Goal: Transaction & Acquisition: Purchase product/service

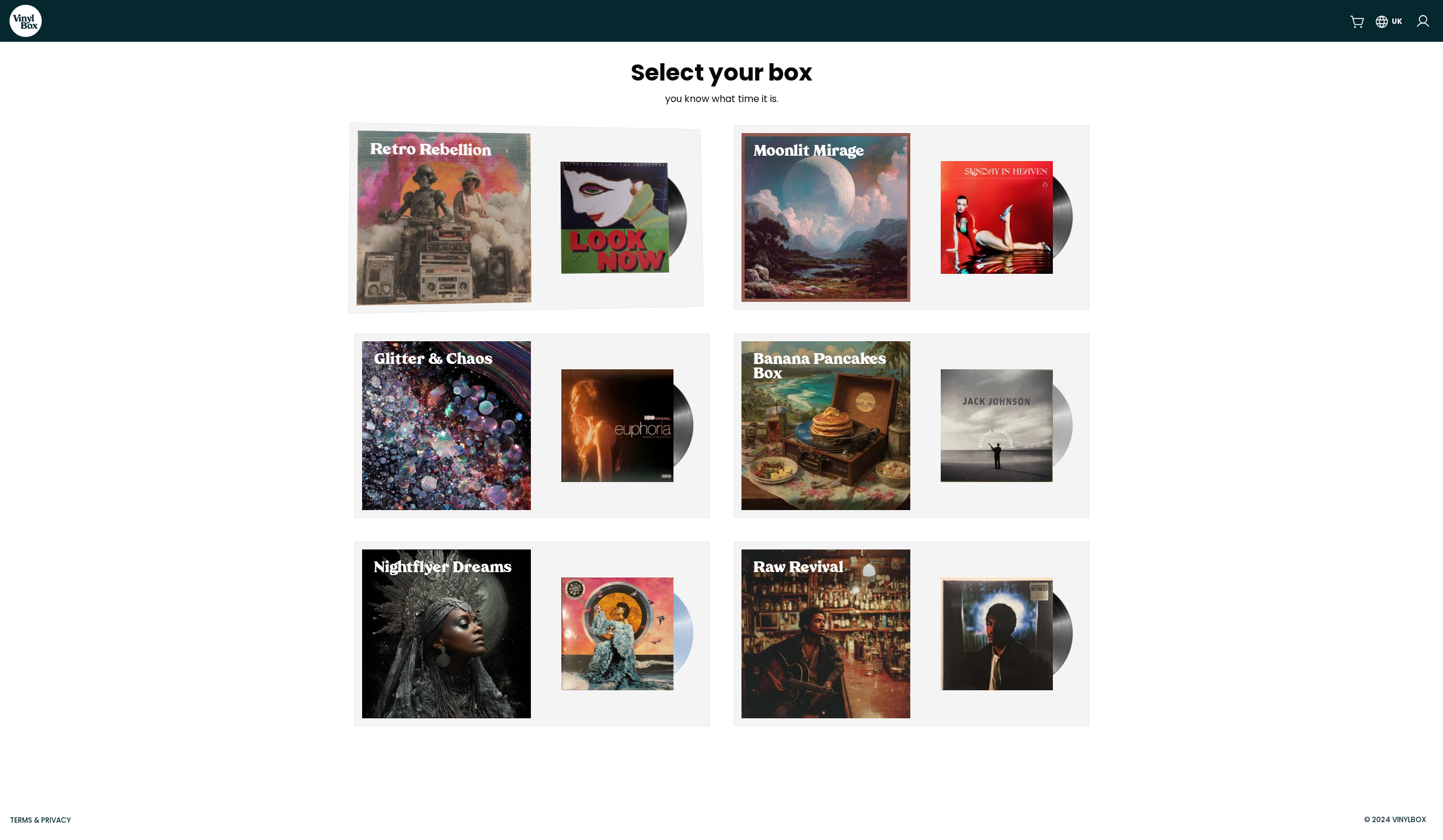
click at [615, 231] on img "button" at bounding box center [615, 217] width 109 height 111
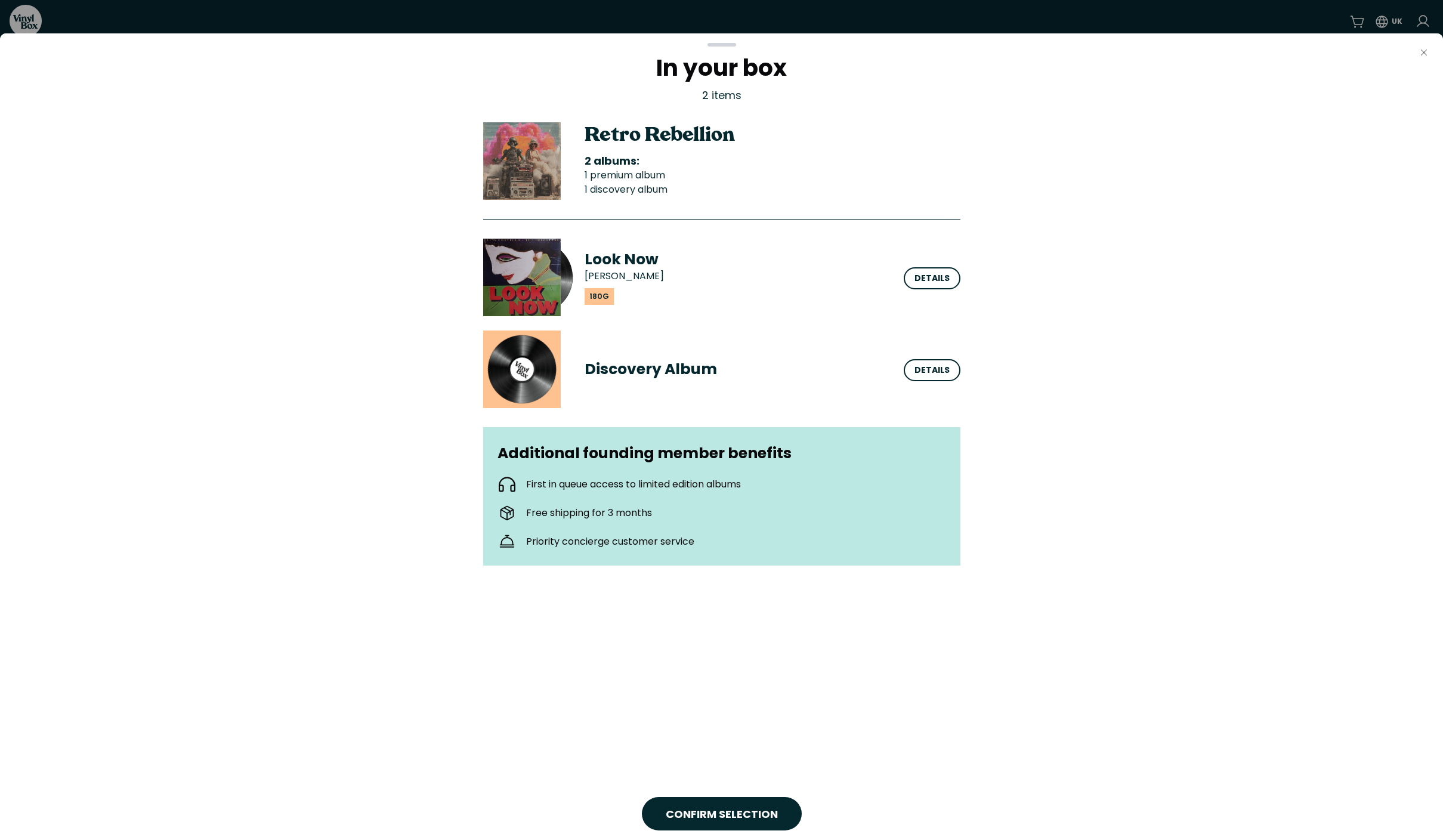
click at [1426, 54] on icon "button" at bounding box center [1424, 52] width 6 height 6
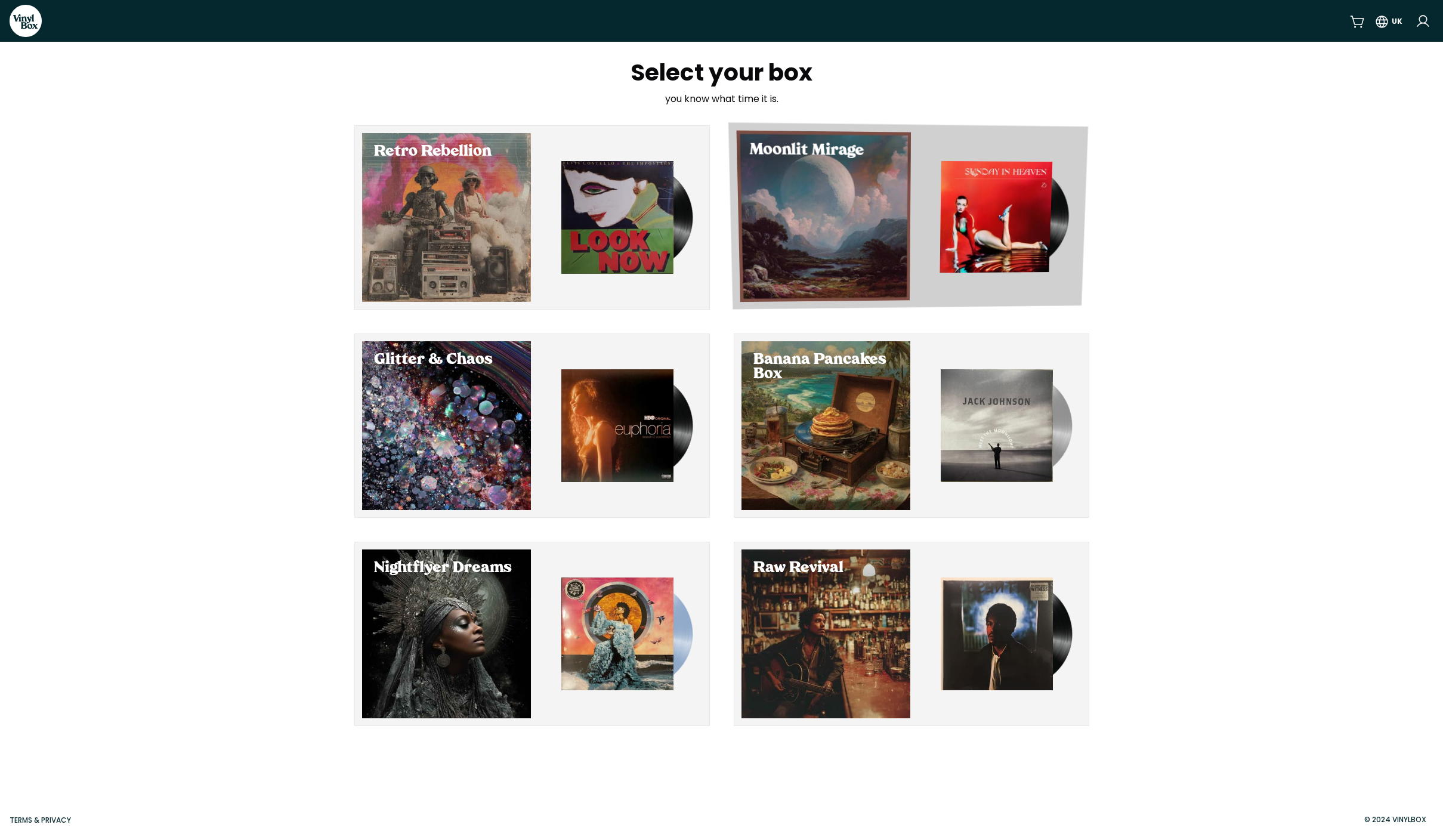
click at [958, 188] on img "button" at bounding box center [996, 217] width 112 height 111
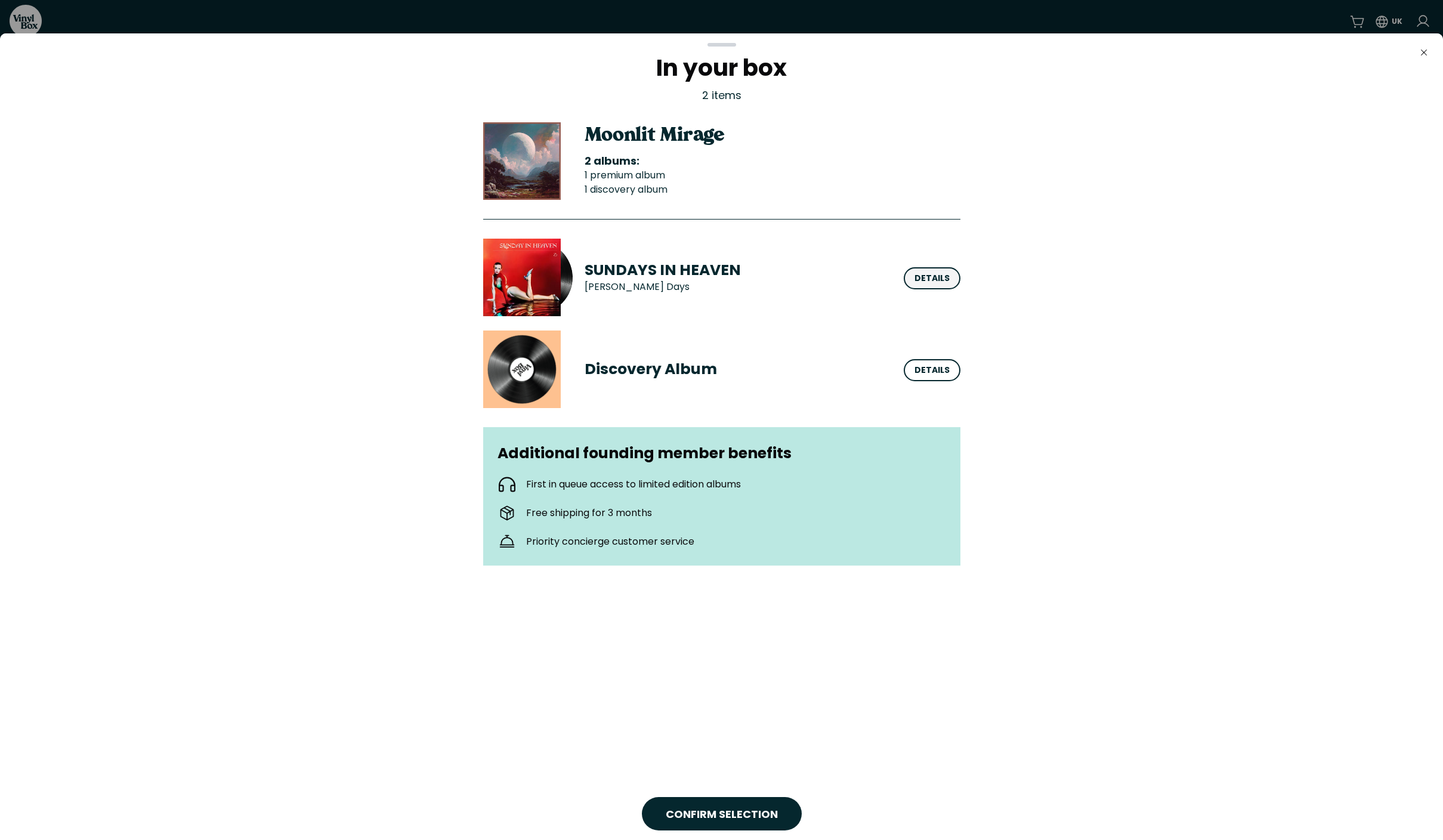
click at [935, 286] on div "Details" at bounding box center [933, 279] width 57 height 22
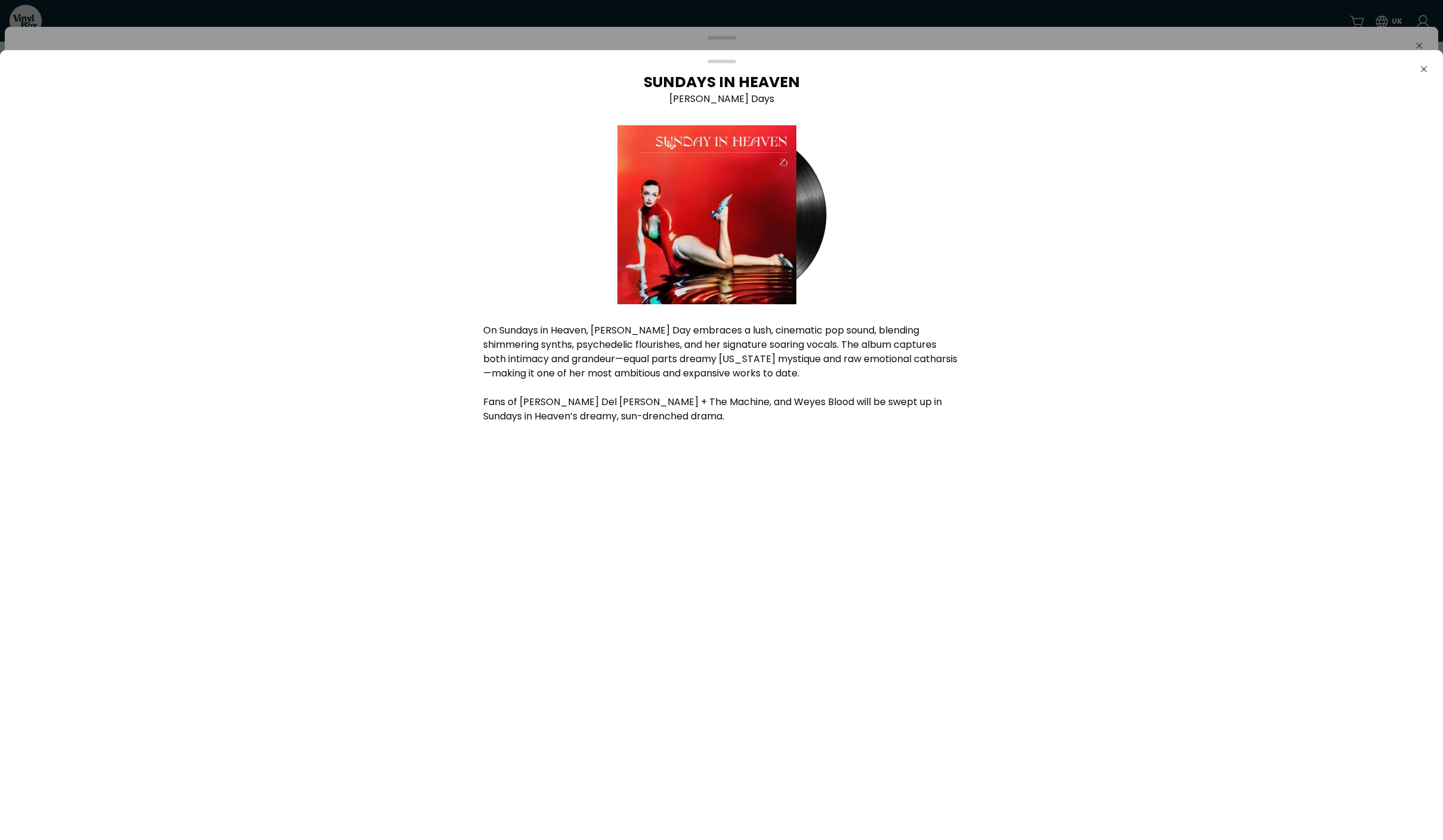
click at [1421, 70] on icon "Close" at bounding box center [1424, 69] width 9 height 9
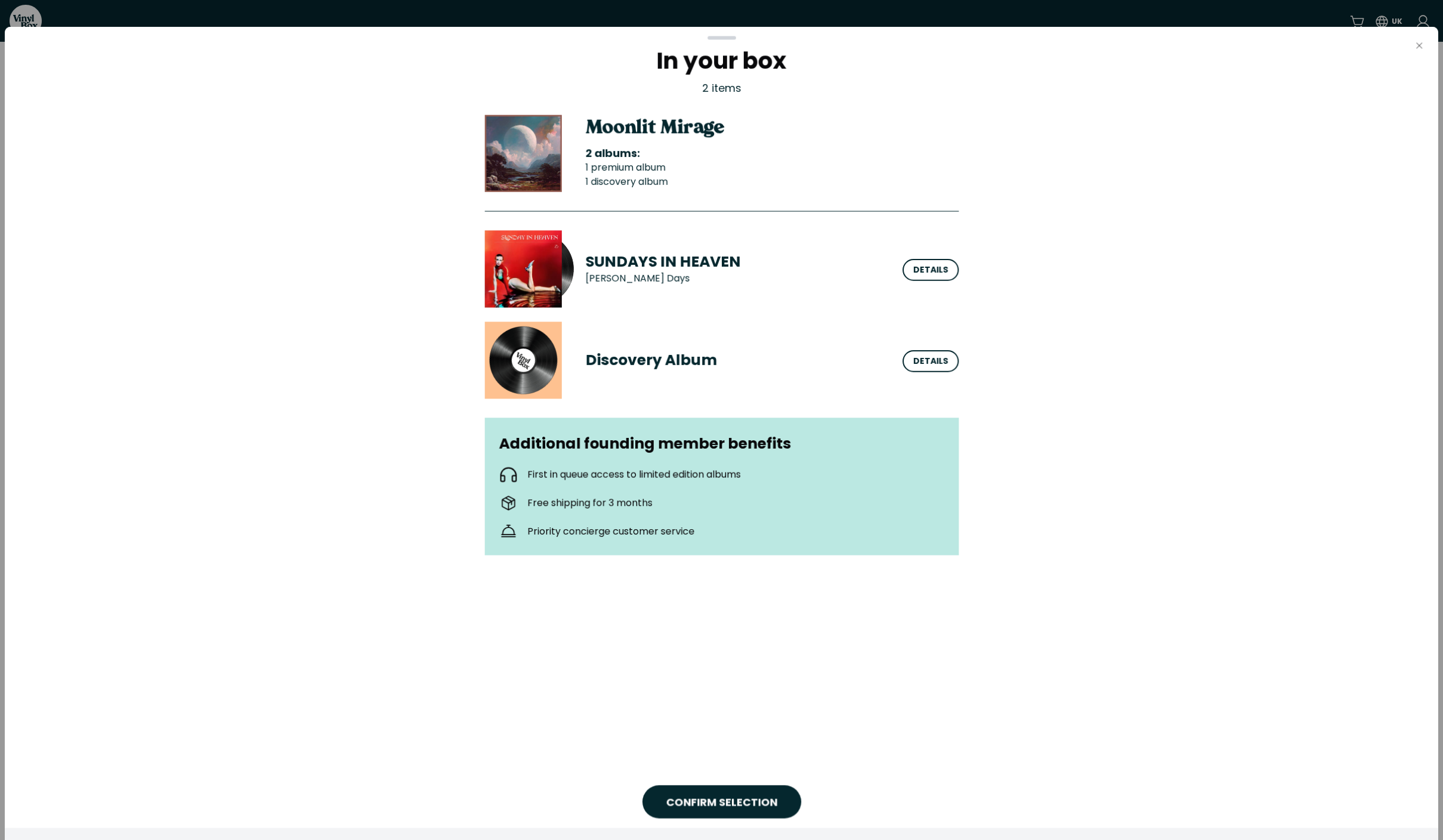
click at [1418, 45] on icon "Close" at bounding box center [1419, 46] width 9 height 9
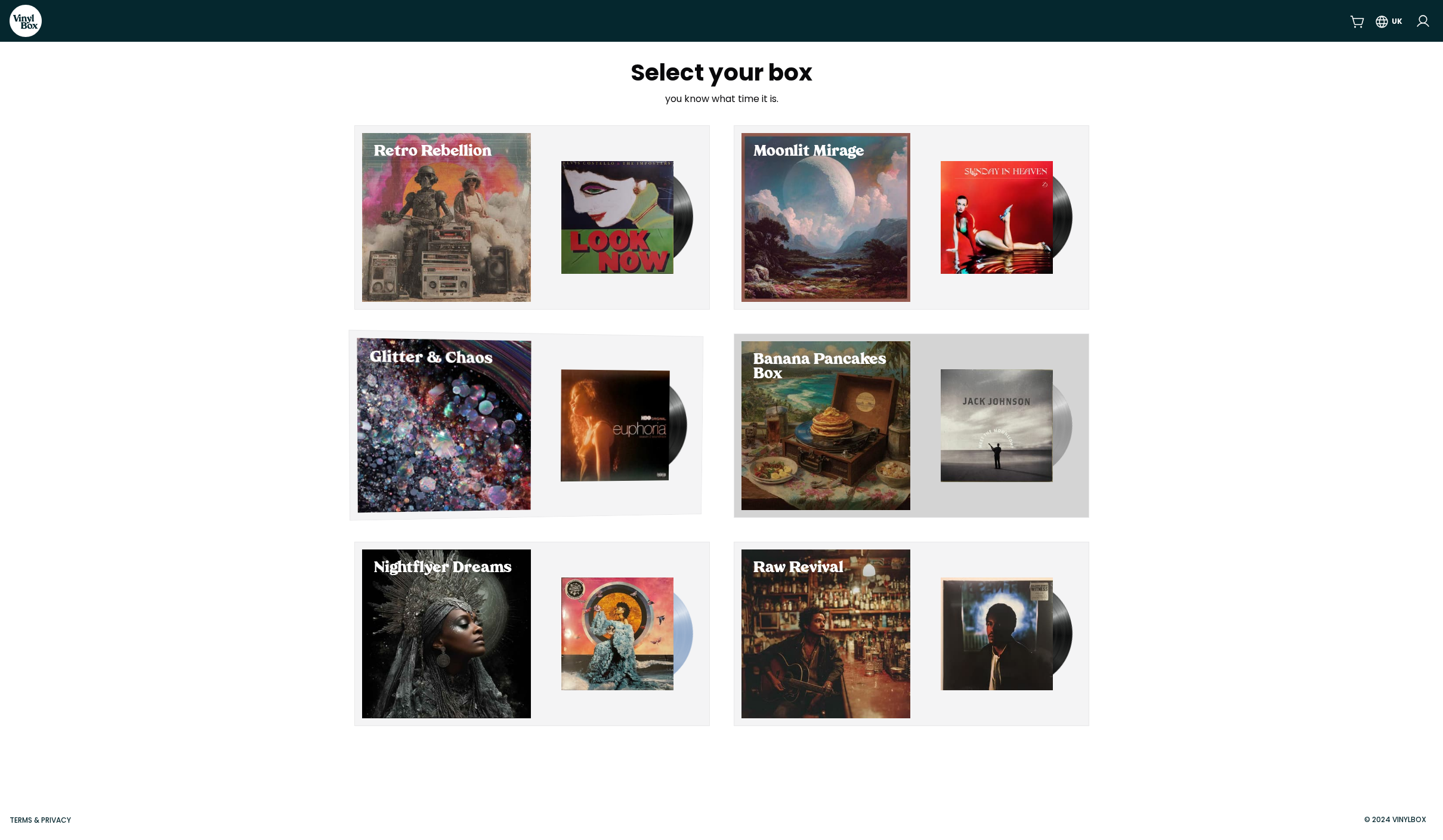
click at [609, 418] on img "button" at bounding box center [615, 425] width 109 height 111
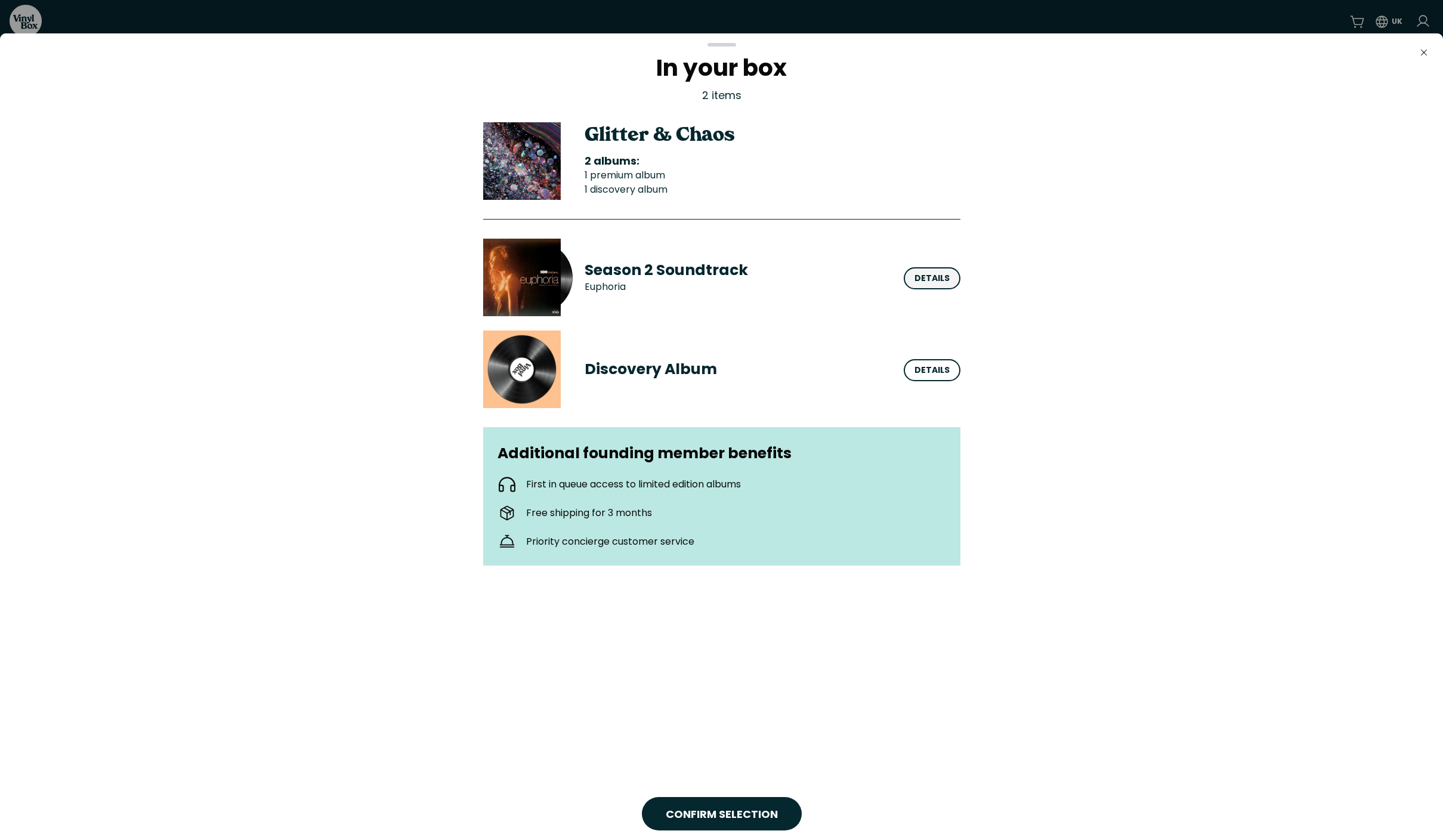
click at [938, 276] on div "Details" at bounding box center [932, 278] width 35 height 13
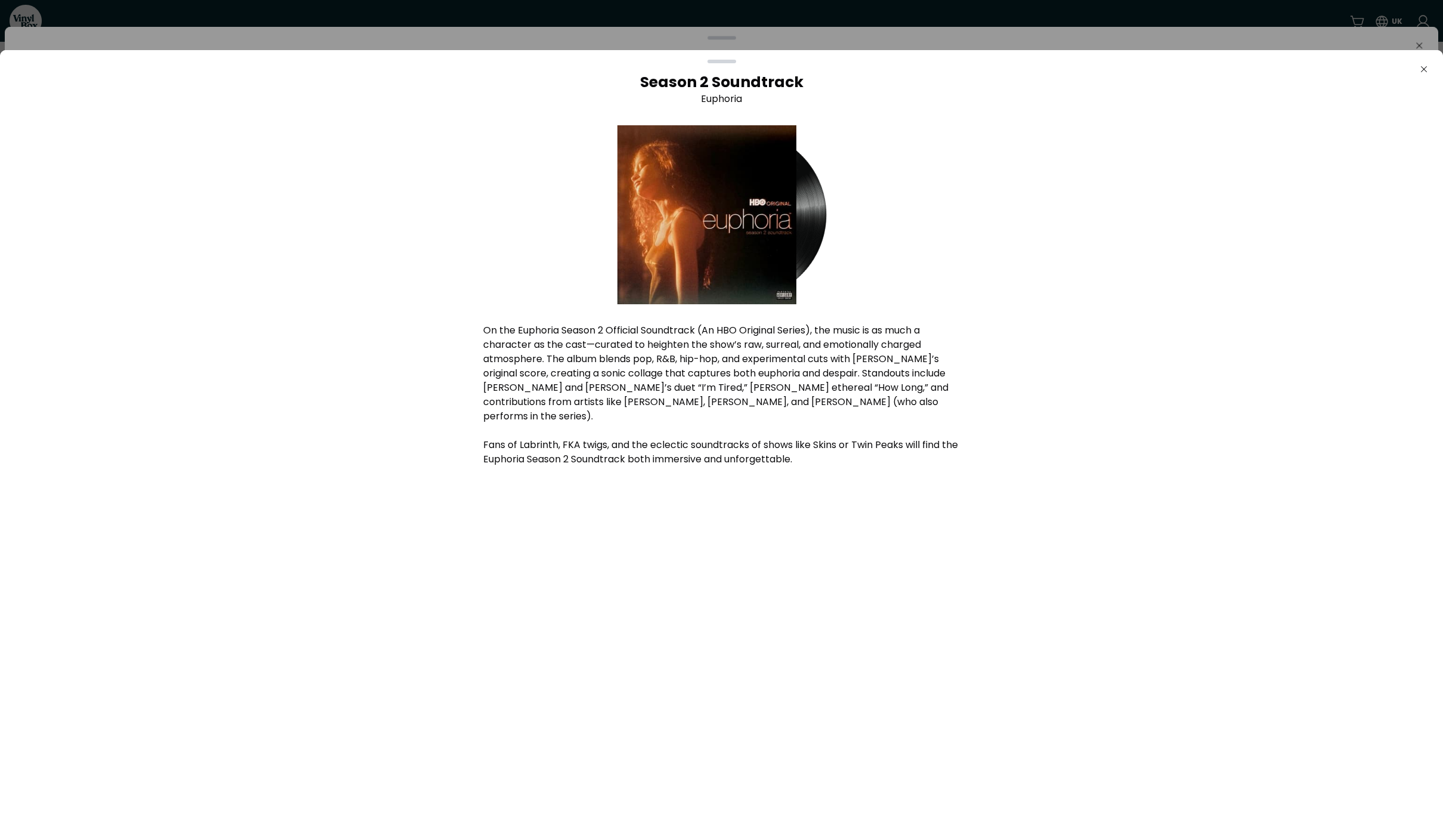
click at [1424, 66] on icon "Close" at bounding box center [1424, 69] width 9 height 9
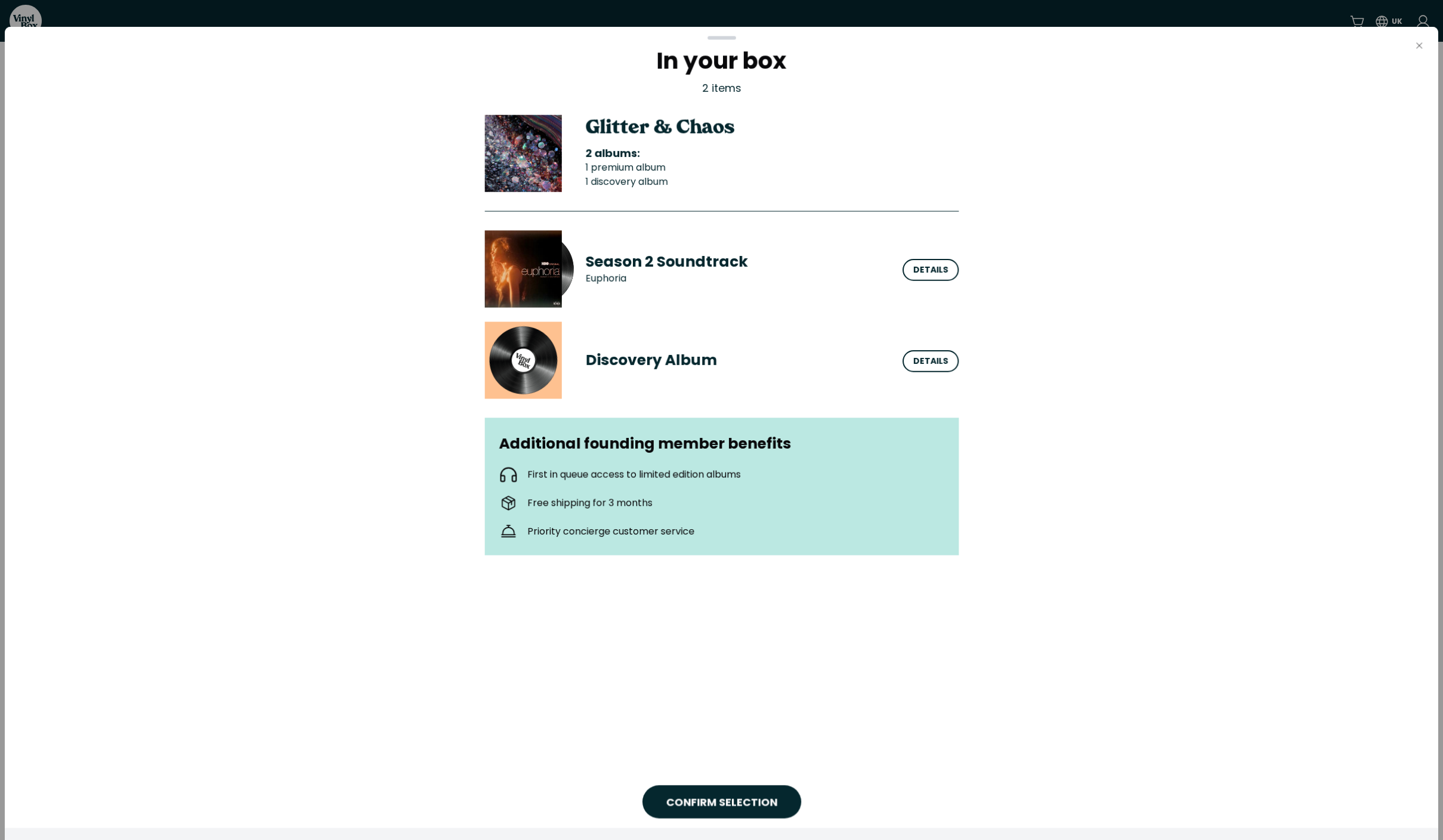
click at [1417, 47] on icon "button" at bounding box center [1419, 46] width 6 height 6
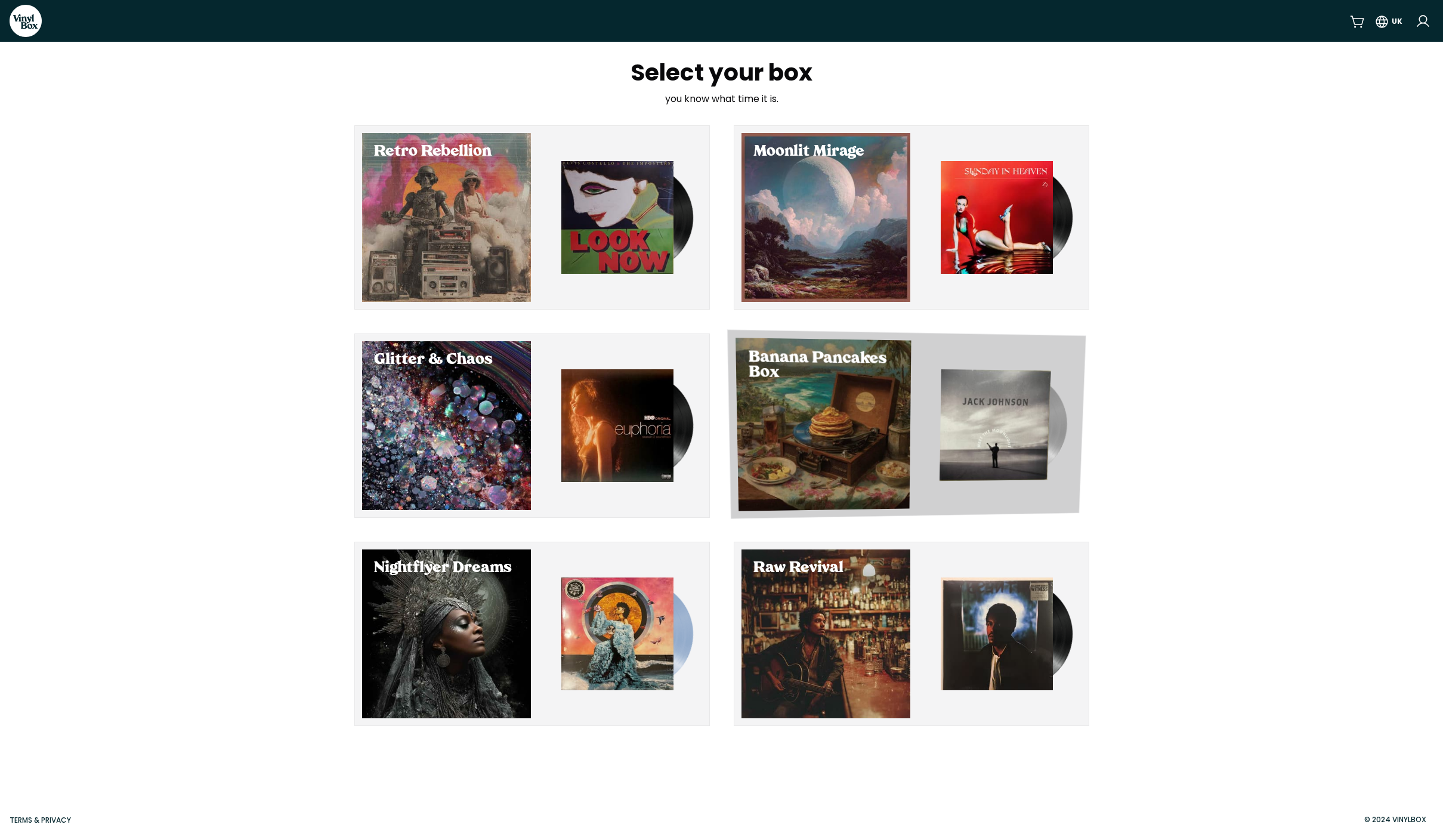
click at [980, 396] on img "button" at bounding box center [995, 425] width 111 height 111
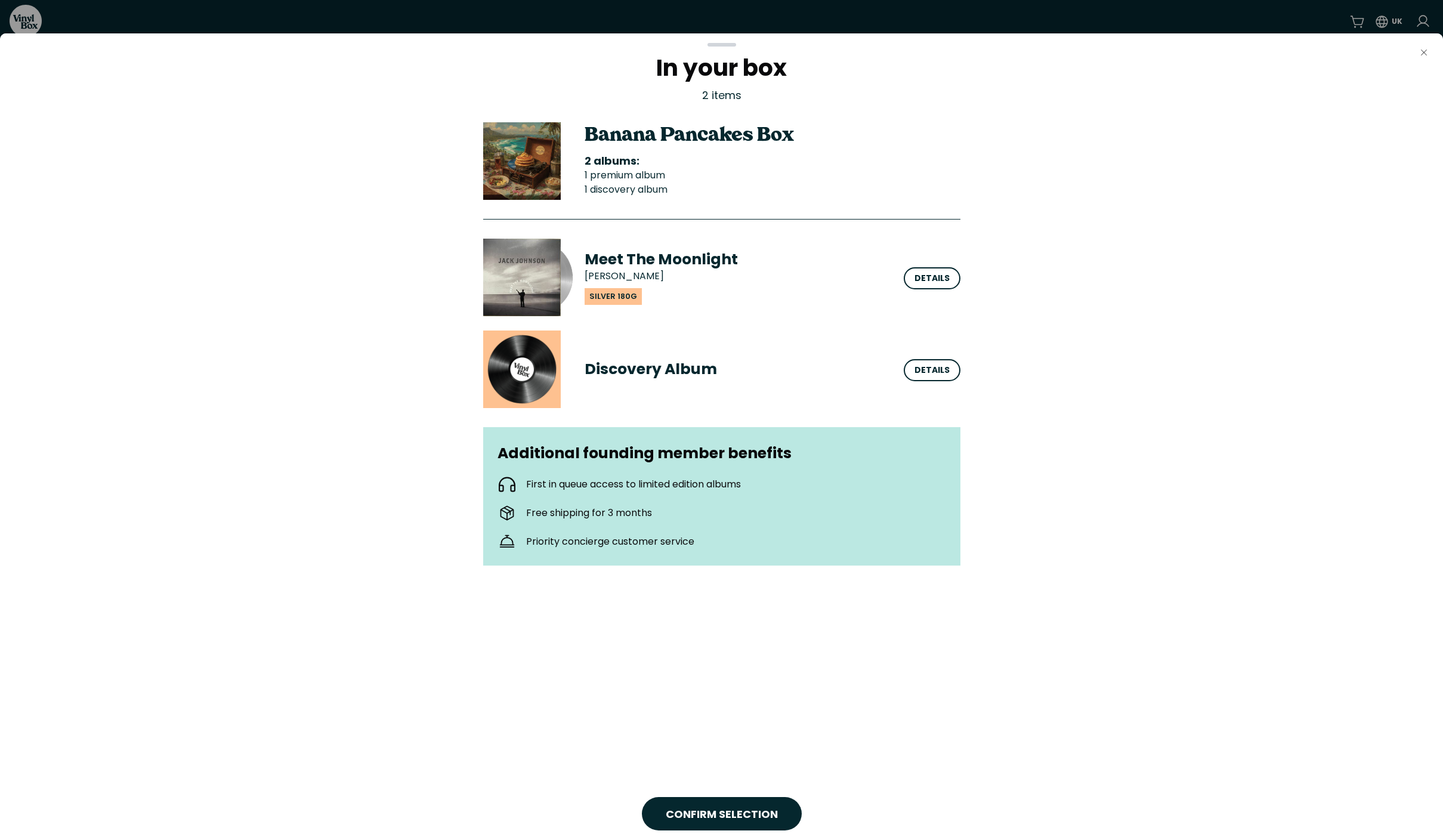
click at [1421, 51] on icon "Close" at bounding box center [1424, 52] width 9 height 9
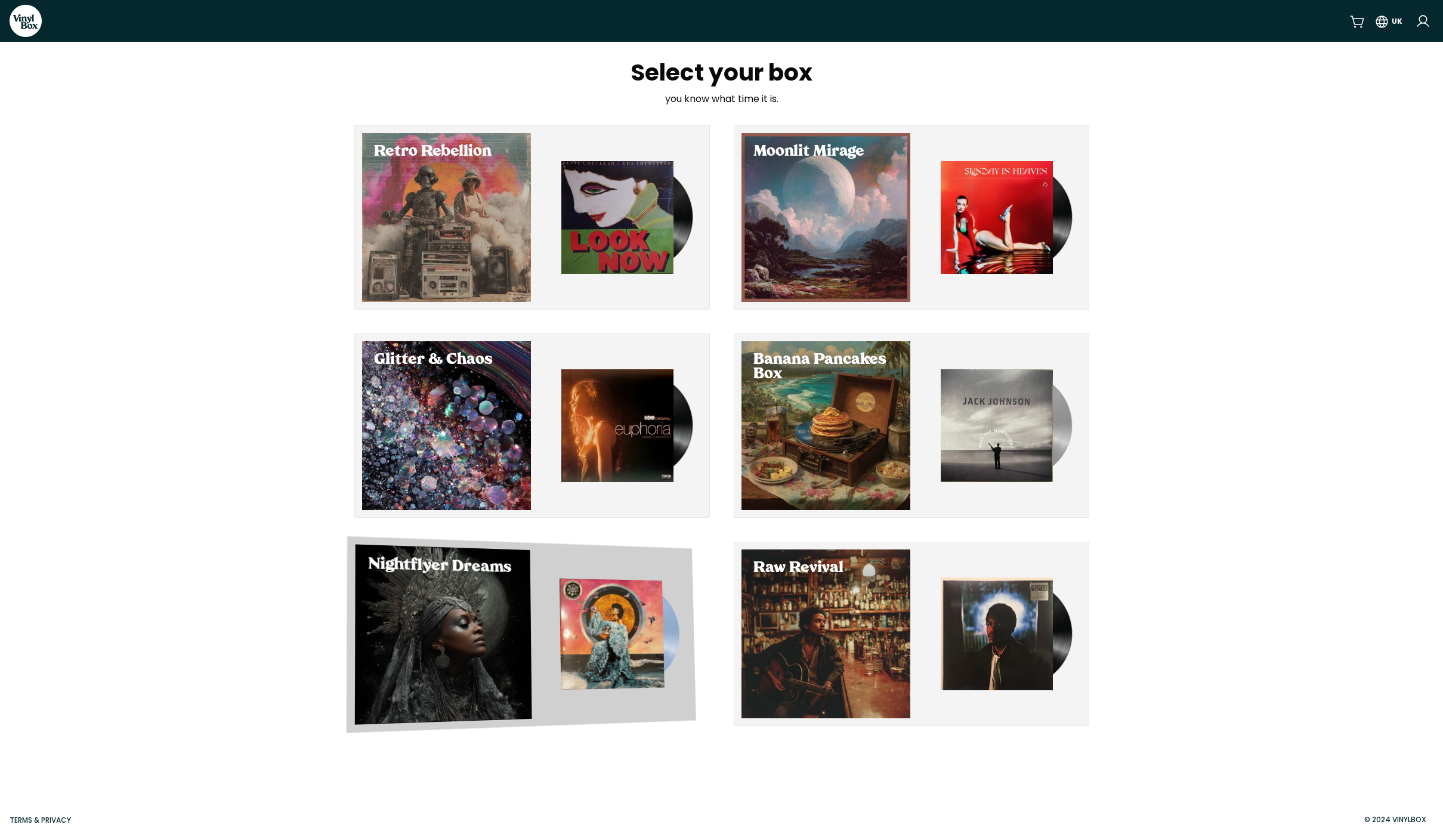
click at [684, 647] on div "button" at bounding box center [632, 635] width 104 height 111
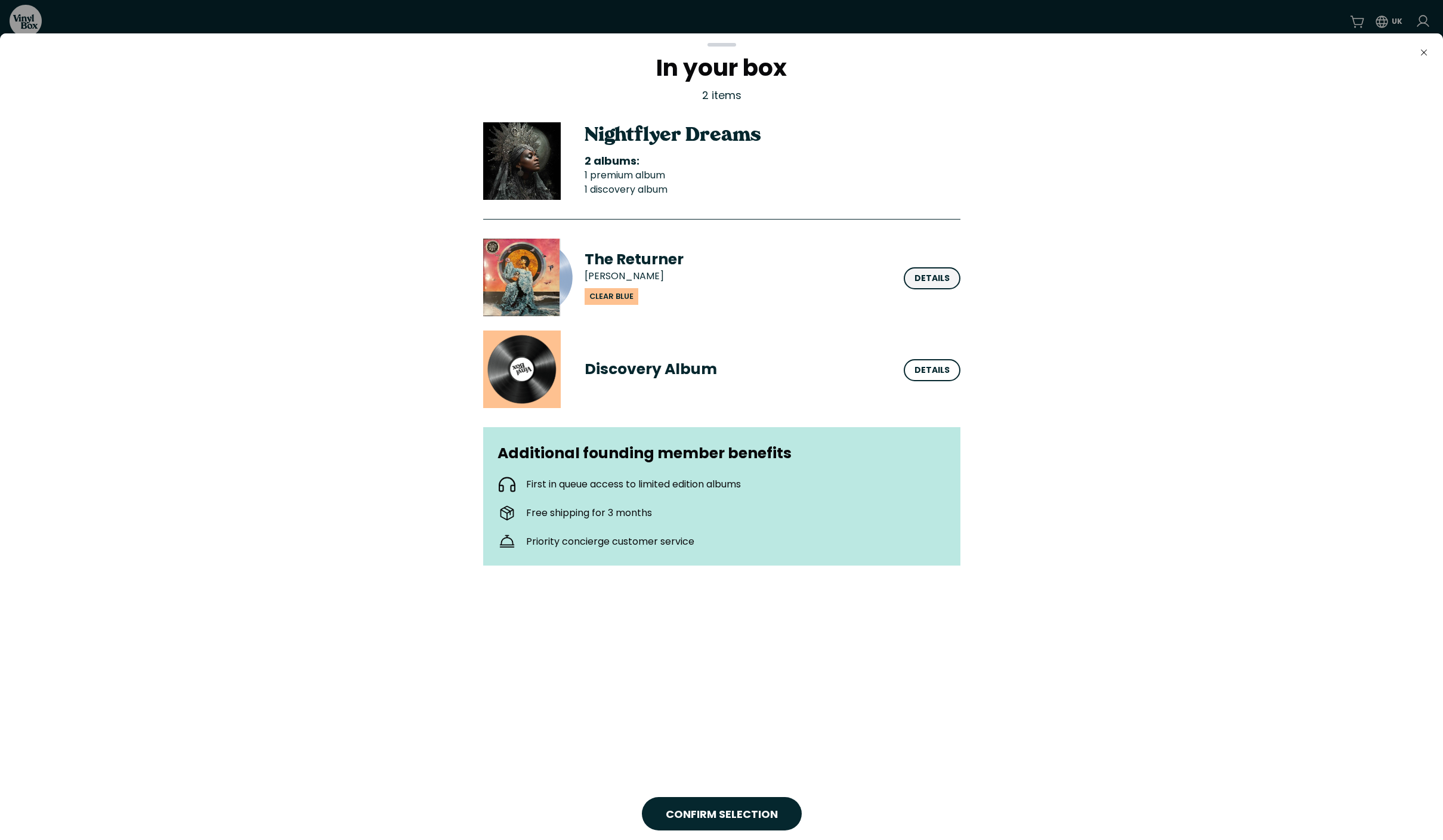
click at [921, 278] on div "Details" at bounding box center [932, 278] width 35 height 13
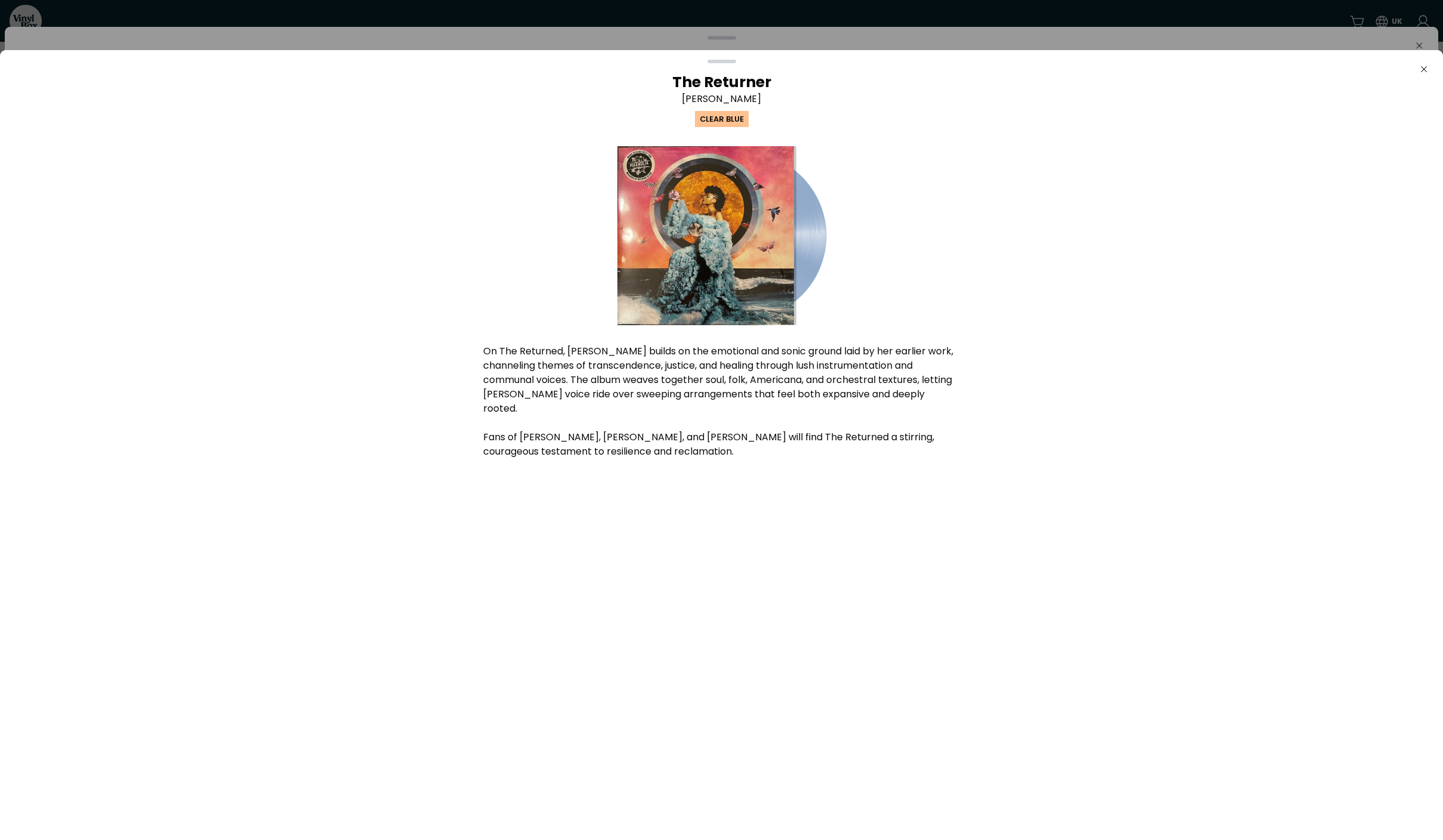
click at [1422, 69] on icon "Close" at bounding box center [1424, 69] width 9 height 9
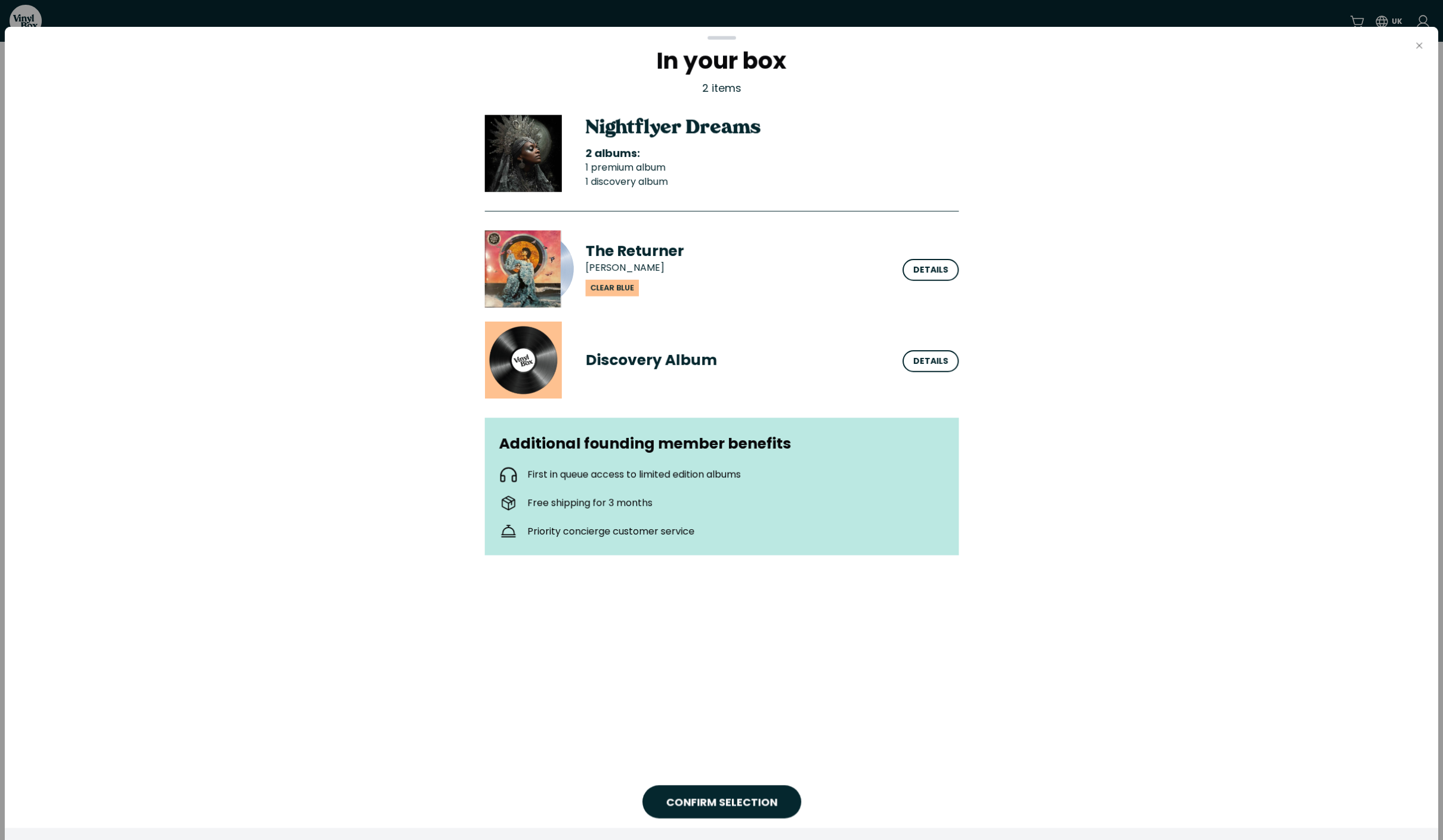
click at [1420, 46] on icon "button" at bounding box center [1419, 46] width 6 height 6
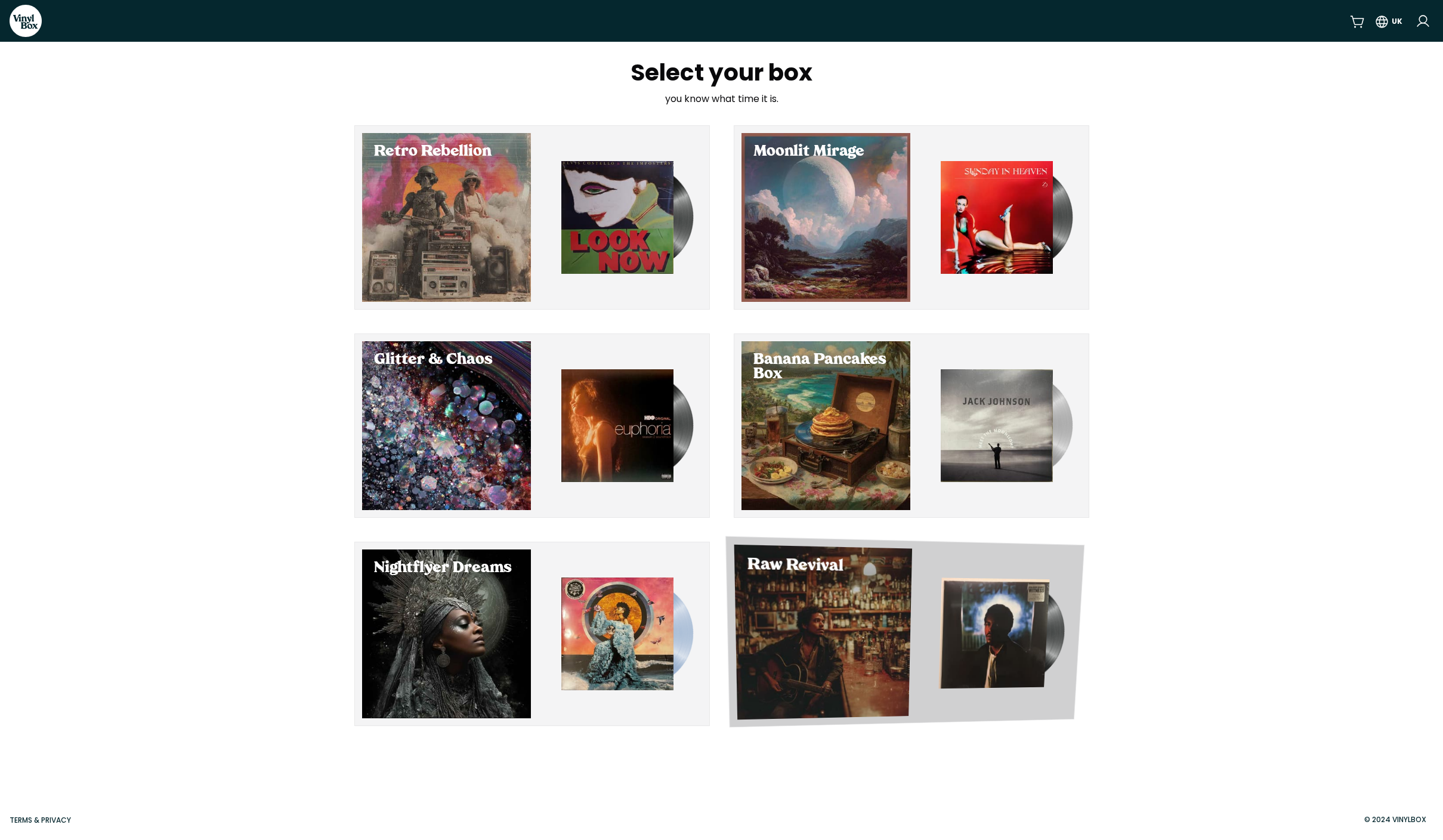
click at [1001, 596] on img "button" at bounding box center [994, 633] width 111 height 111
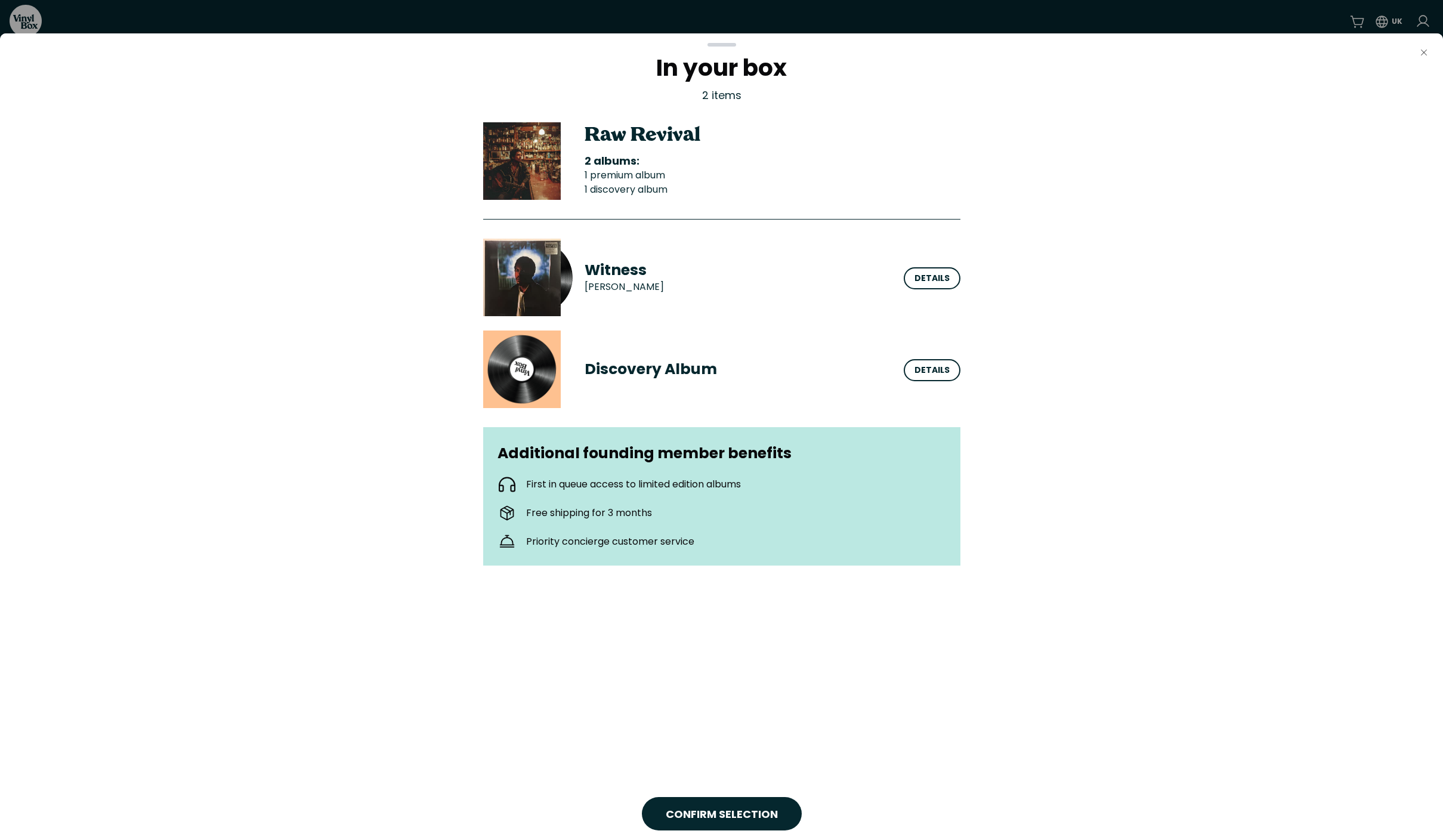
click at [1427, 49] on icon "Close" at bounding box center [1424, 52] width 9 height 9
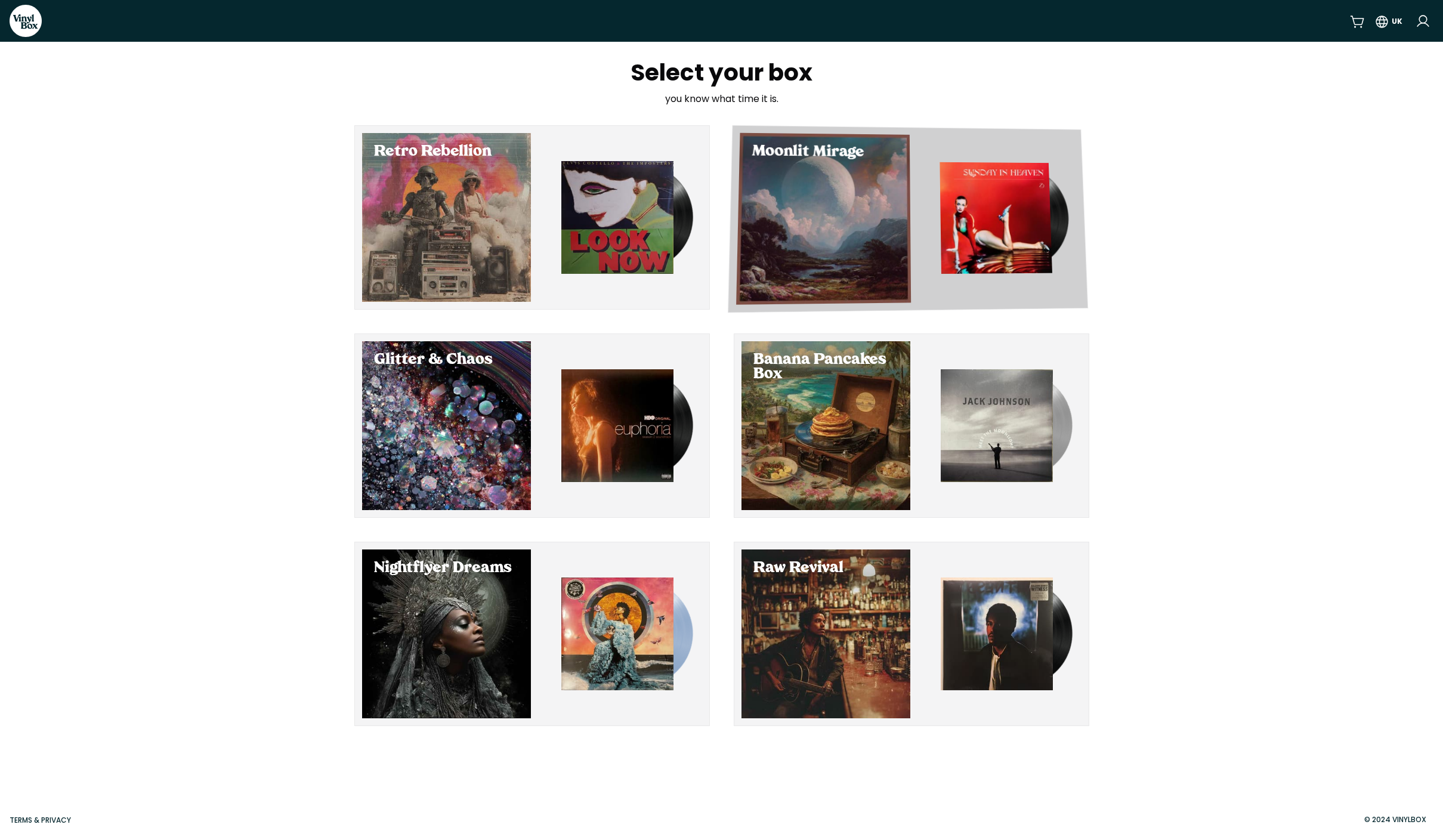
click at [973, 240] on img "button" at bounding box center [996, 218] width 112 height 111
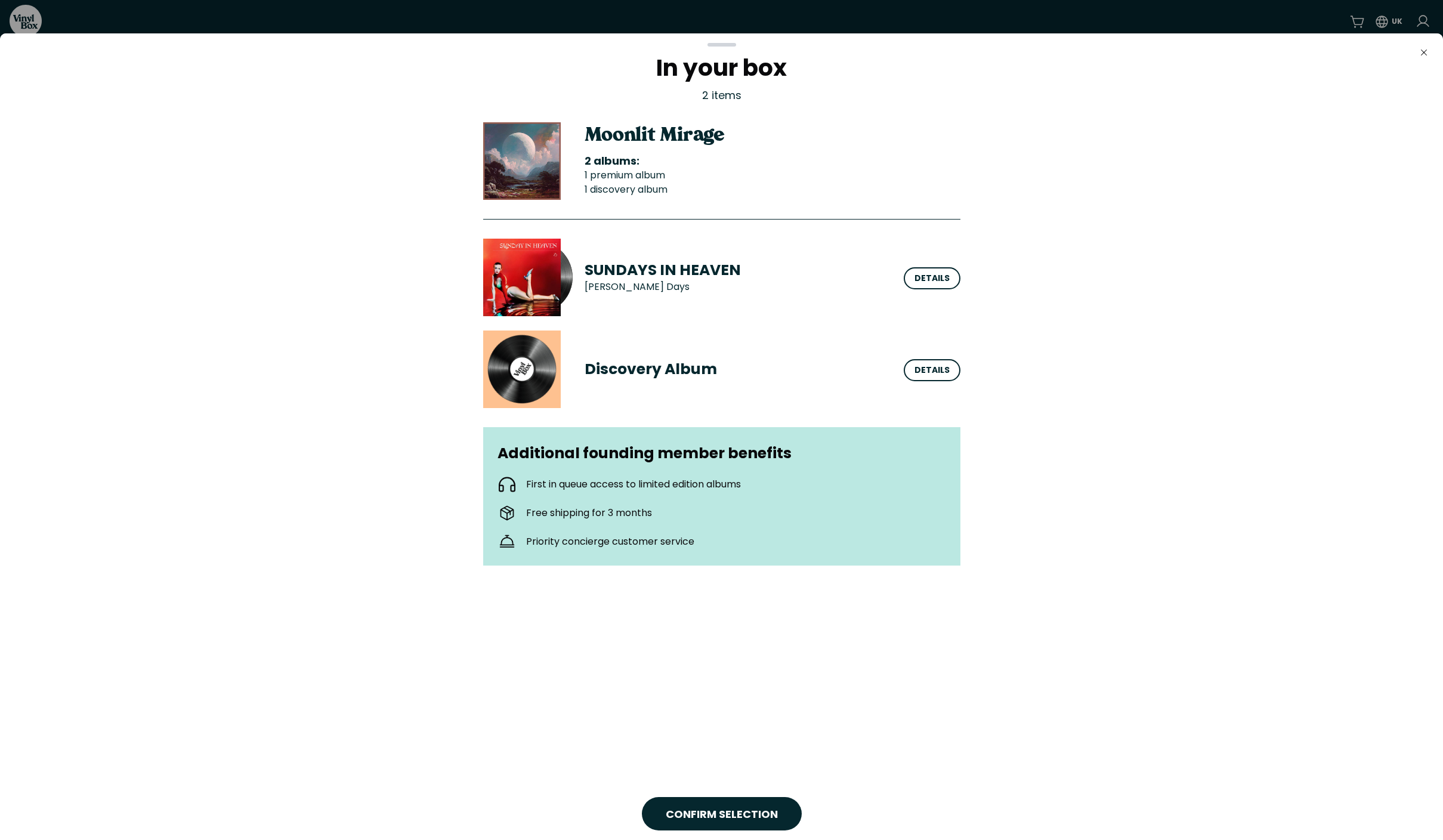
click at [1047, 388] on div "In your box 2 items Moonlit Mirage 2 albums: 1 premium album 1 discovery album …" at bounding box center [721, 358] width 1424 height 605
click at [908, 760] on div "Close In your box 2 items Moonlit Mirage 2 albums: 1 premium album 1 discovery …" at bounding box center [721, 437] width 1443 height 806
click at [761, 809] on span "CONFIRM SELECTION" at bounding box center [722, 814] width 112 height 16
